Goal: Information Seeking & Learning: Check status

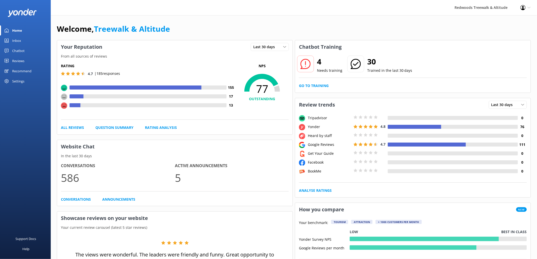
click at [32, 62] on link "Reviews" at bounding box center [25, 61] width 51 height 10
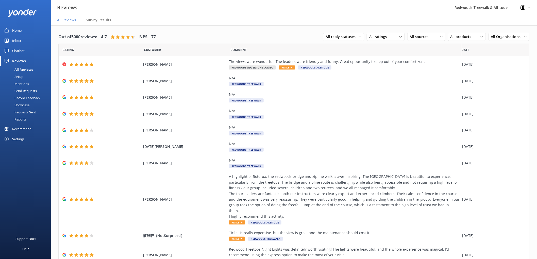
click at [26, 32] on link "Home" at bounding box center [25, 30] width 51 height 10
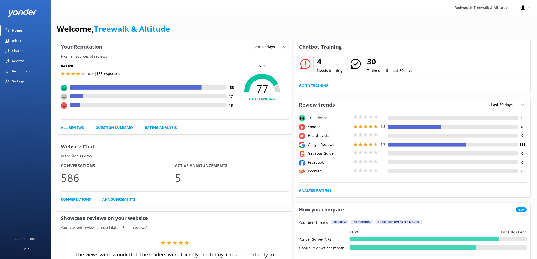
click at [21, 58] on div "Reviews" at bounding box center [18, 61] width 12 height 10
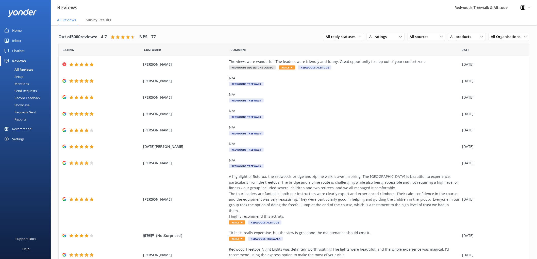
click at [30, 46] on link "Chatbot" at bounding box center [25, 51] width 51 height 10
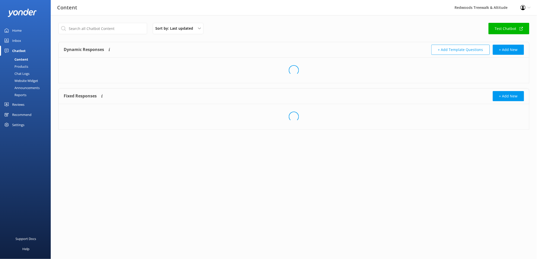
click at [29, 41] on link "Inbox" at bounding box center [25, 40] width 51 height 10
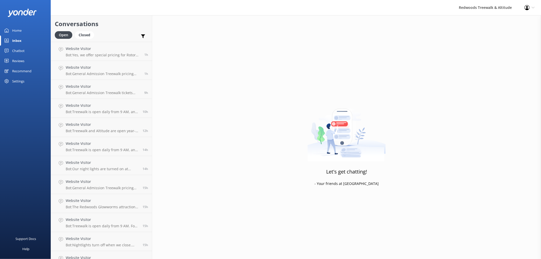
click at [24, 30] on link "Home" at bounding box center [25, 30] width 51 height 10
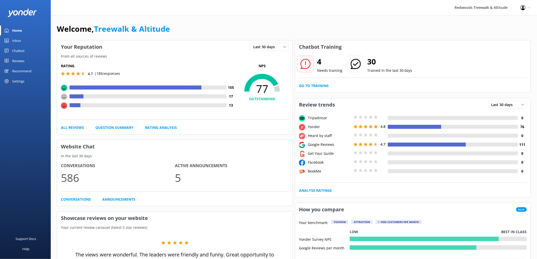
click at [35, 59] on link "Reviews" at bounding box center [25, 61] width 51 height 10
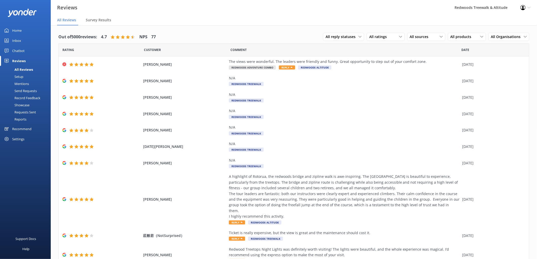
click at [20, 38] on div "Inbox" at bounding box center [16, 40] width 9 height 10
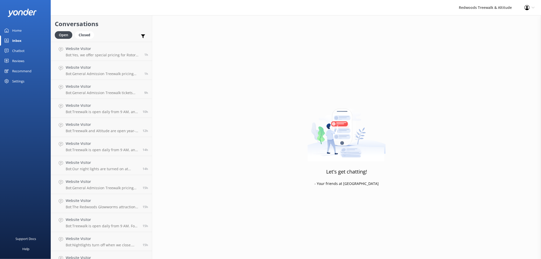
click at [32, 32] on link "Home" at bounding box center [25, 30] width 51 height 10
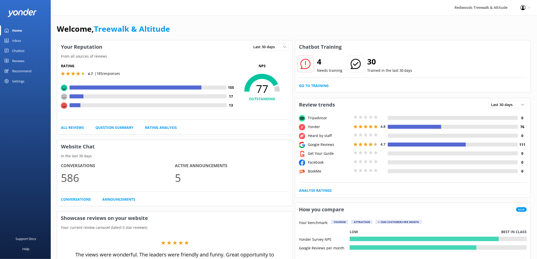
click at [26, 60] on link "Reviews" at bounding box center [25, 61] width 51 height 10
